Goal: Information Seeking & Learning: Learn about a topic

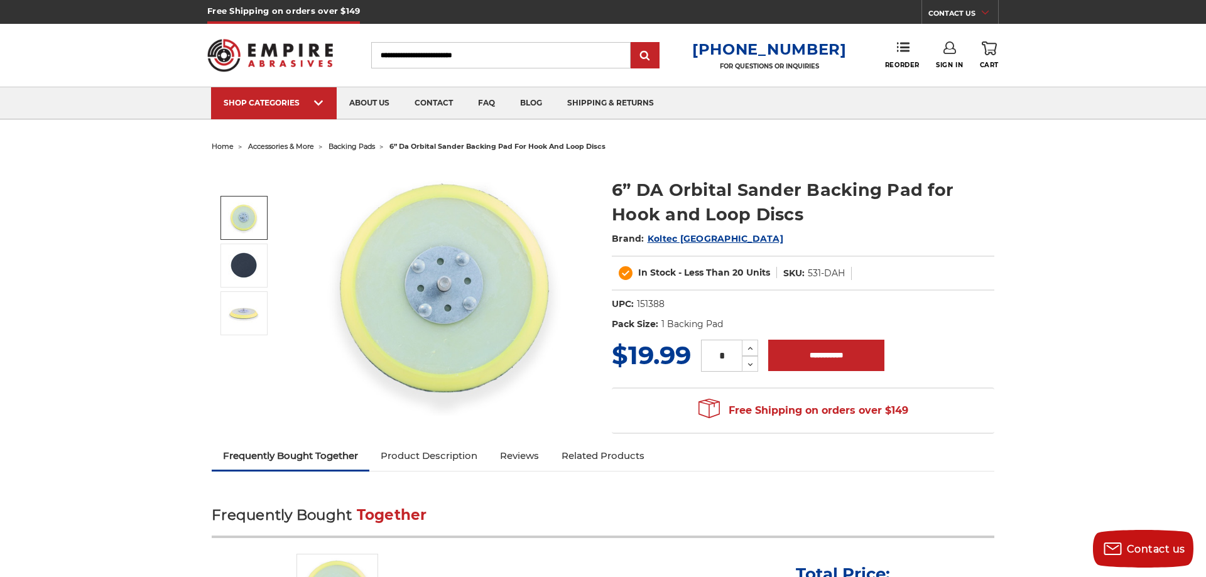
click at [277, 146] on span "accessories & more" at bounding box center [281, 146] width 66 height 9
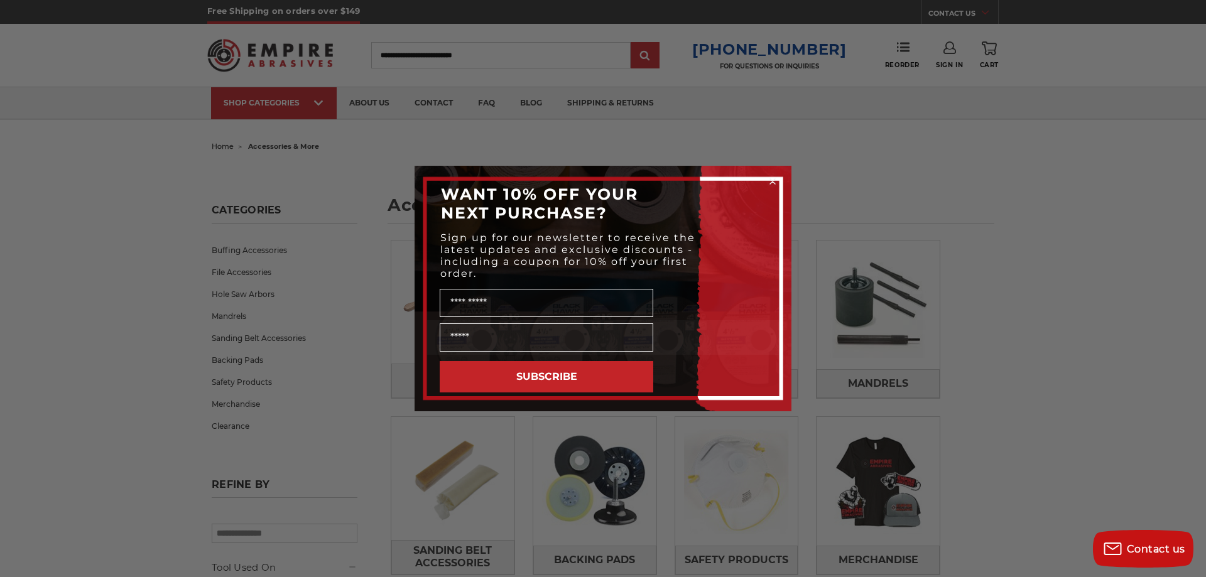
click at [768, 178] on circle "Close dialog" at bounding box center [773, 182] width 12 height 12
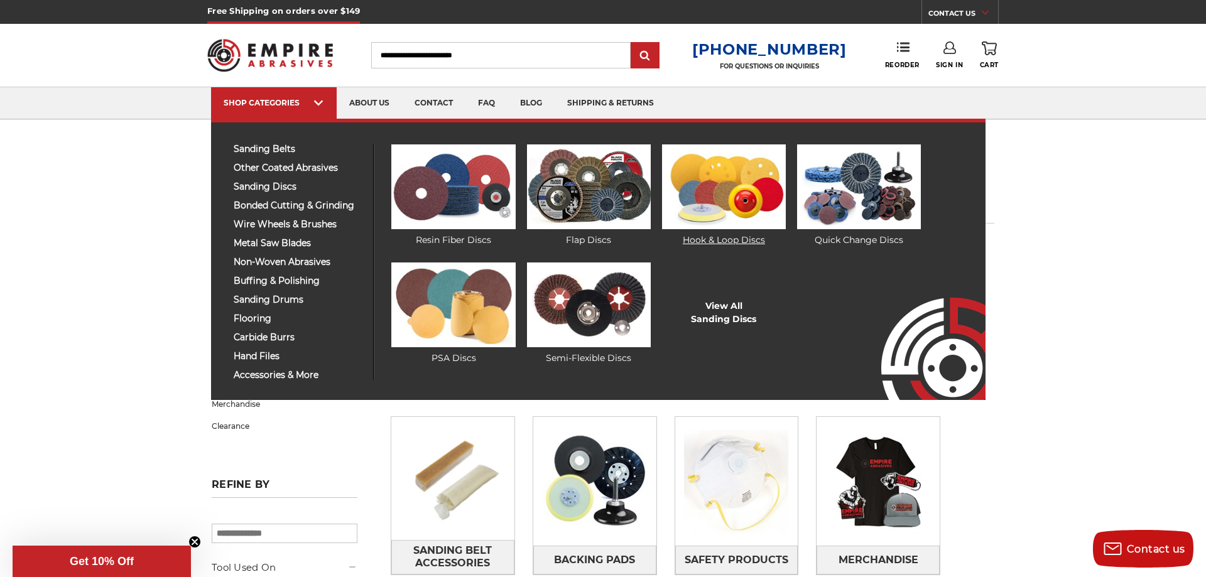
click at [715, 196] on img at bounding box center [724, 186] width 124 height 85
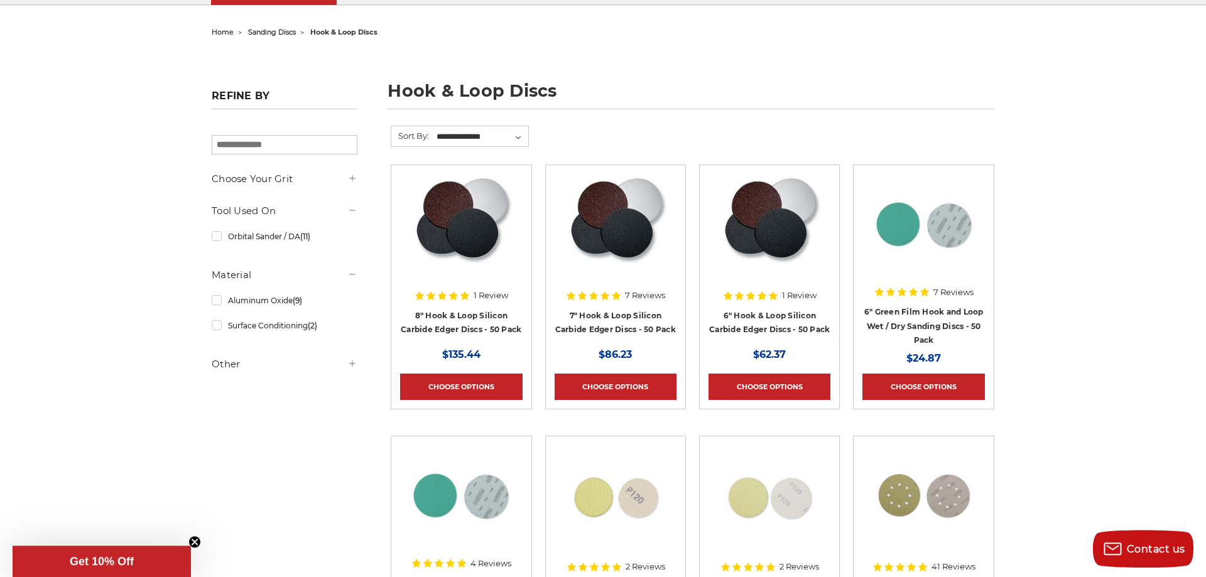
scroll to position [256, 0]
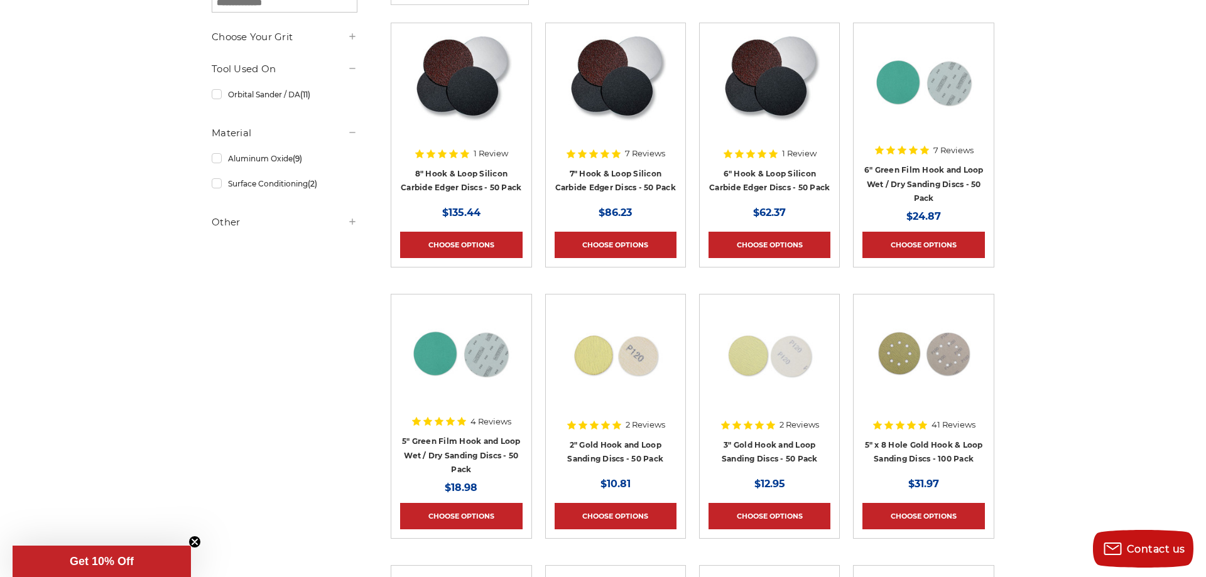
click at [924, 101] on img at bounding box center [924, 82] width 101 height 101
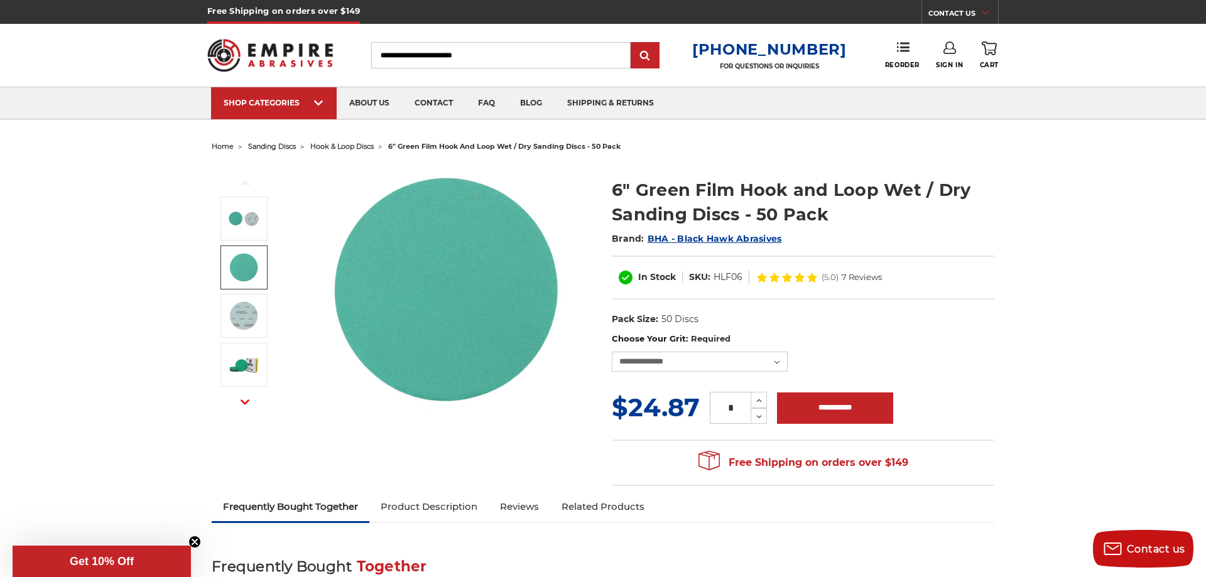
click at [359, 143] on span "hook & loop discs" at bounding box center [341, 146] width 63 height 9
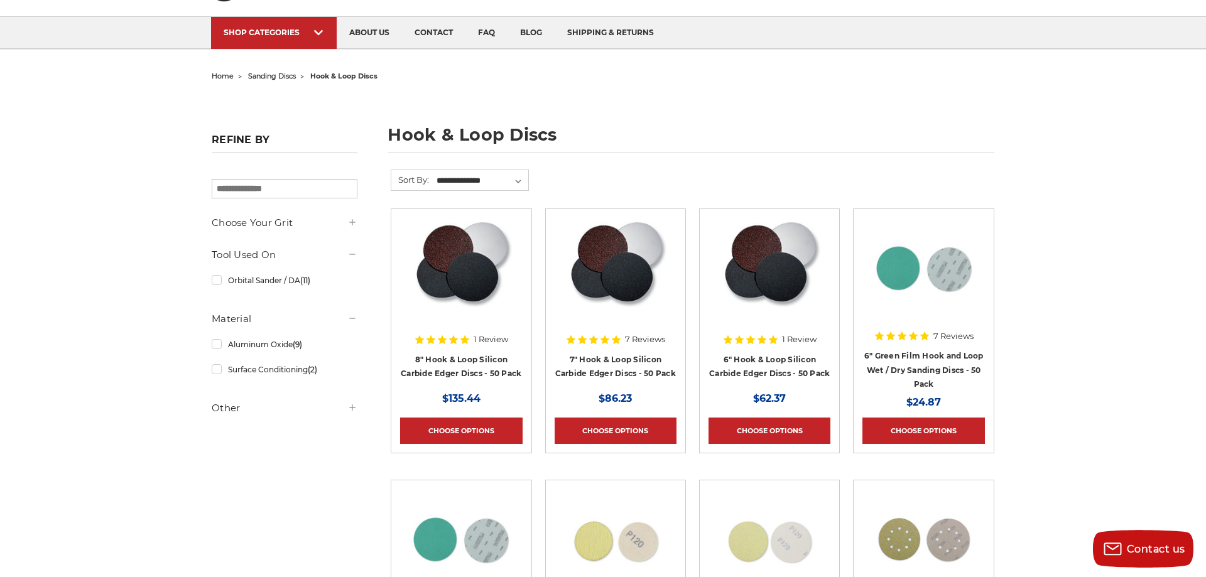
scroll to position [128, 0]
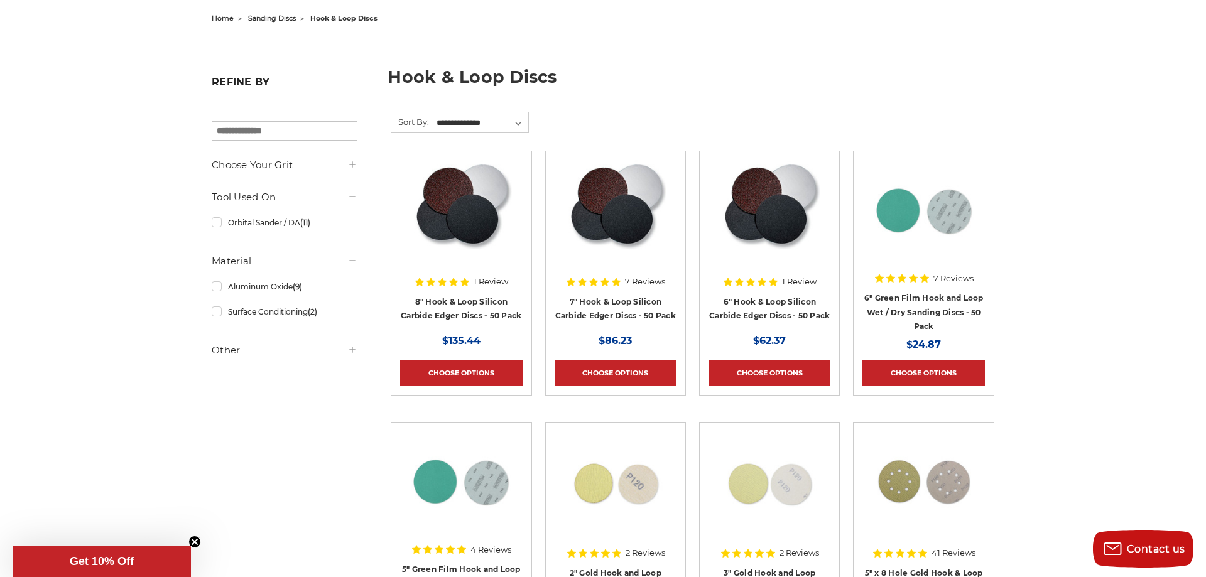
click at [762, 218] on img at bounding box center [770, 210] width 102 height 101
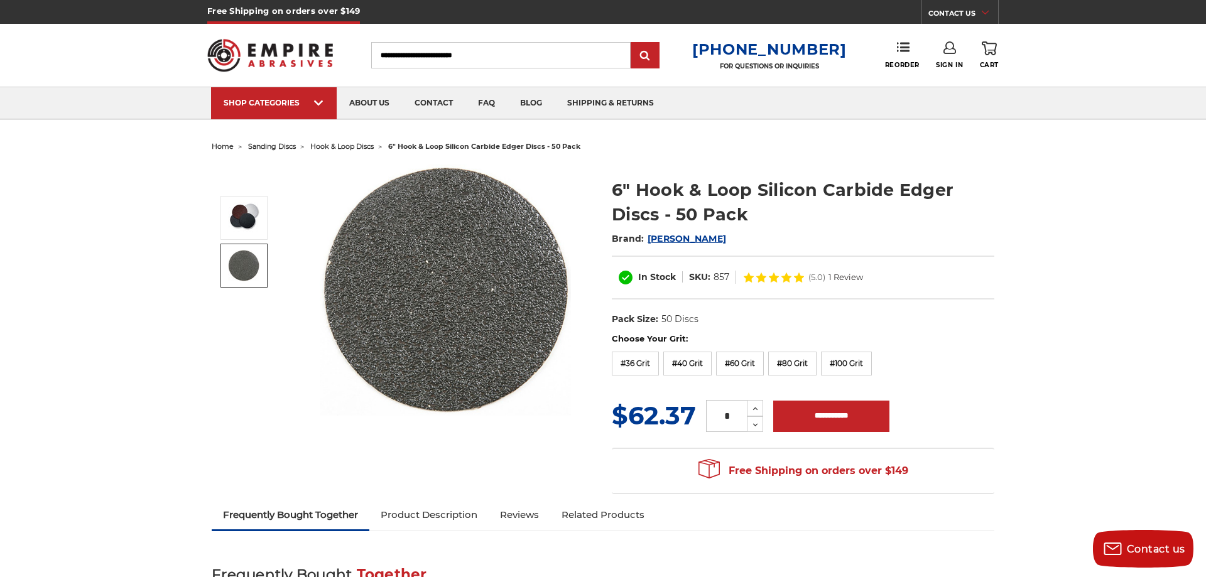
click at [236, 280] on img at bounding box center [243, 265] width 31 height 31
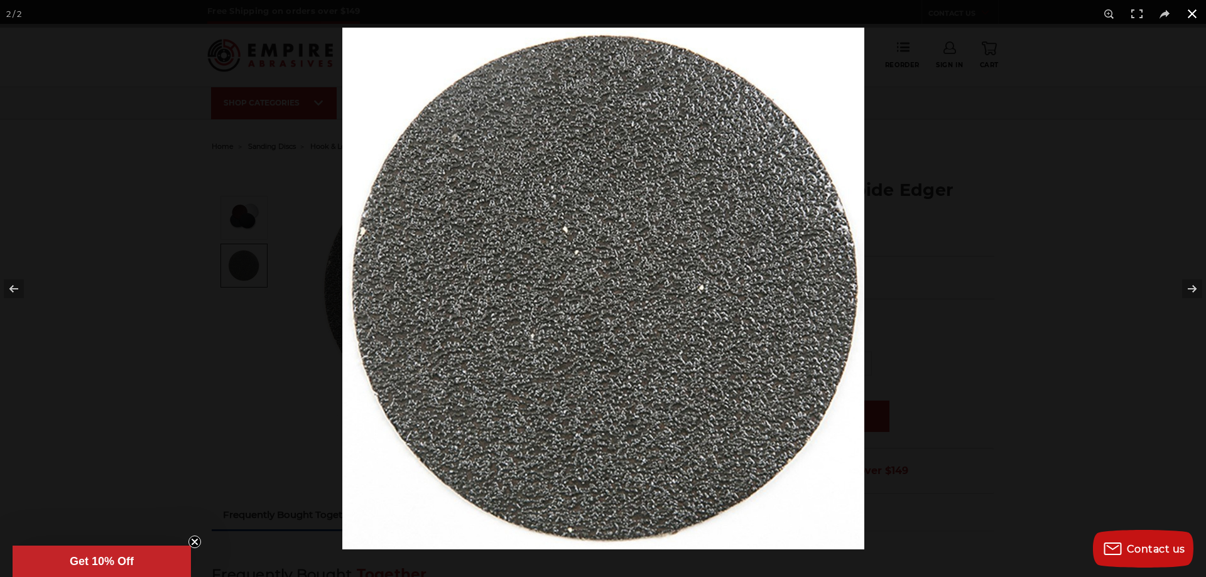
click at [1189, 11] on button at bounding box center [1193, 14] width 28 height 28
